Goal: Ask a question

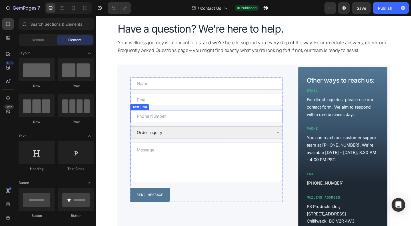
scroll to position [186, 0]
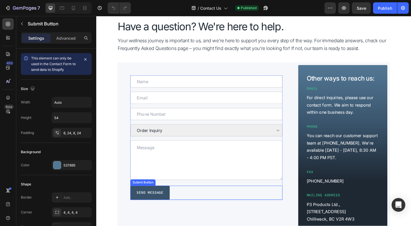
click at [134, 206] on button "Send Message" at bounding box center [154, 208] width 43 height 15
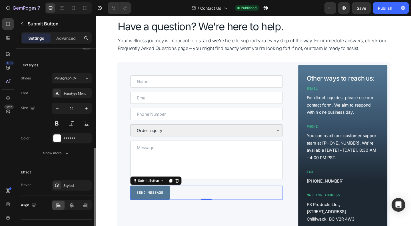
scroll to position [211, 0]
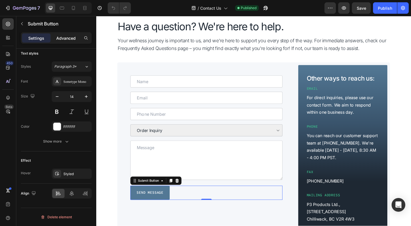
click at [61, 41] on p "Advanced" at bounding box center [65, 38] width 19 height 6
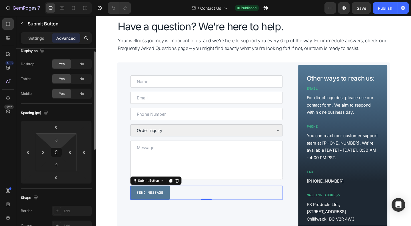
scroll to position [0, 0]
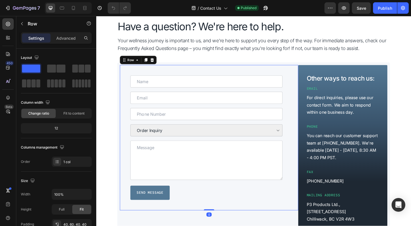
click at [128, 131] on div "Text Field Email Field Row Text Field Order Inquiry Product Question General Fe…" at bounding box center [219, 148] width 194 height 158
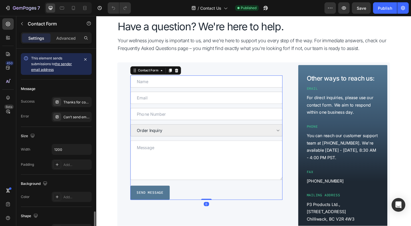
click at [202, 199] on div "Text Field Email Field Row Text Field Order Inquiry Product Question General Fe…" at bounding box center [216, 148] width 166 height 135
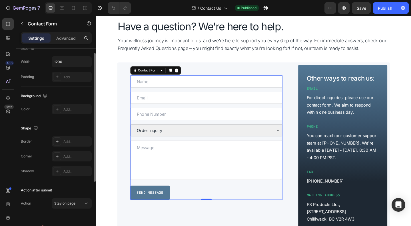
scroll to position [98, 0]
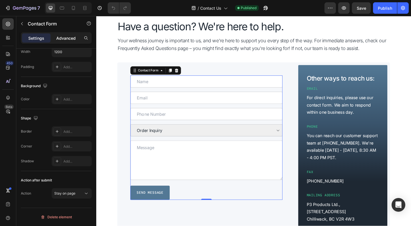
click at [68, 37] on p "Advanced" at bounding box center [65, 38] width 19 height 6
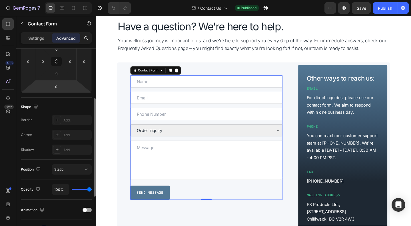
click at [48, 0] on html "7 Version history / Contact Us Published Preview Save Publish 450 Beta Sections…" at bounding box center [205, 0] width 411 height 0
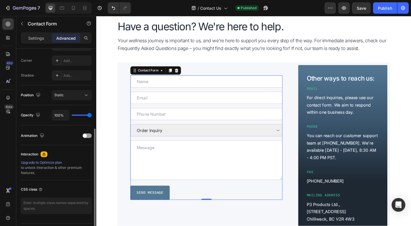
scroll to position [187, 0]
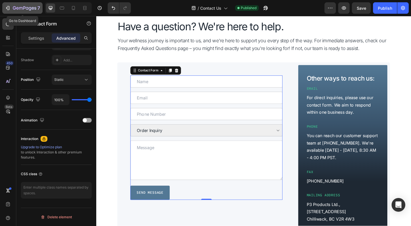
click at [9, 10] on icon "button" at bounding box center [8, 8] width 6 height 6
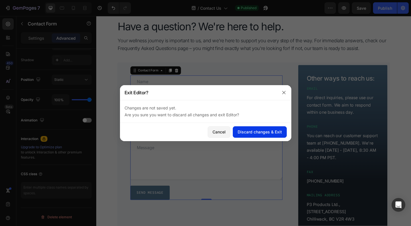
click at [239, 130] on div "Discard changes & Exit" at bounding box center [260, 132] width 44 height 6
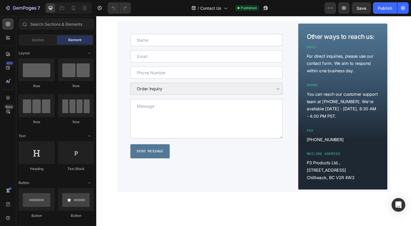
scroll to position [245, 0]
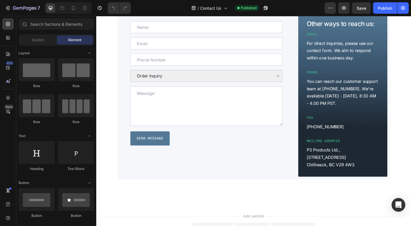
click at [136, 184] on div "Text Field Email Field Row Text Field Order Inquiry Product Question General Fe…" at bounding box center [219, 100] width 194 height 181
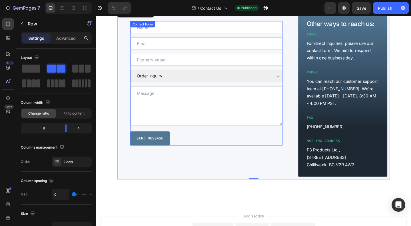
click at [214, 140] on div "Text Field Email Field Row Text Field Order Inquiry Product Question General Fe…" at bounding box center [216, 89] width 166 height 135
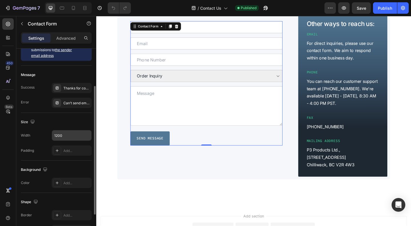
scroll to position [0, 0]
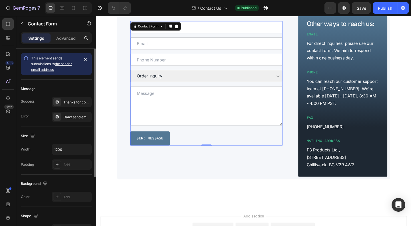
click at [63, 64] on link "the sender email address" at bounding box center [51, 67] width 41 height 10
click at [67, 37] on p "Advanced" at bounding box center [65, 38] width 19 height 6
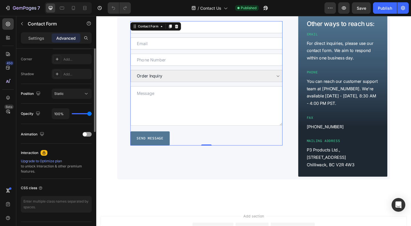
scroll to position [187, 0]
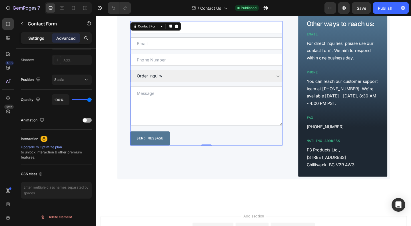
click at [36, 37] on p "Settings" at bounding box center [36, 38] width 16 height 6
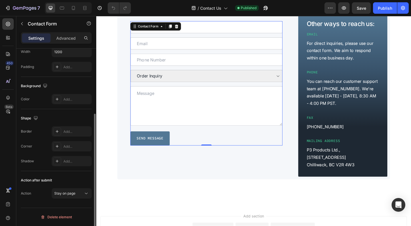
scroll to position [98, 0]
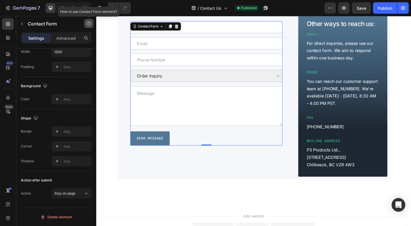
drag, startPoint x: 89, startPoint y: 23, endPoint x: 89, endPoint y: 19, distance: 4.3
click at [89, 22] on icon "button" at bounding box center [89, 23] width 5 height 5
click at [79, 39] on button "Help center" at bounding box center [75, 36] width 32 height 10
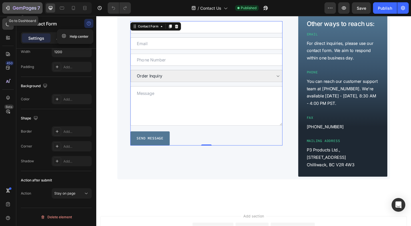
click at [13, 5] on div "7" at bounding box center [26, 8] width 27 height 7
